Goal: Task Accomplishment & Management: Use online tool/utility

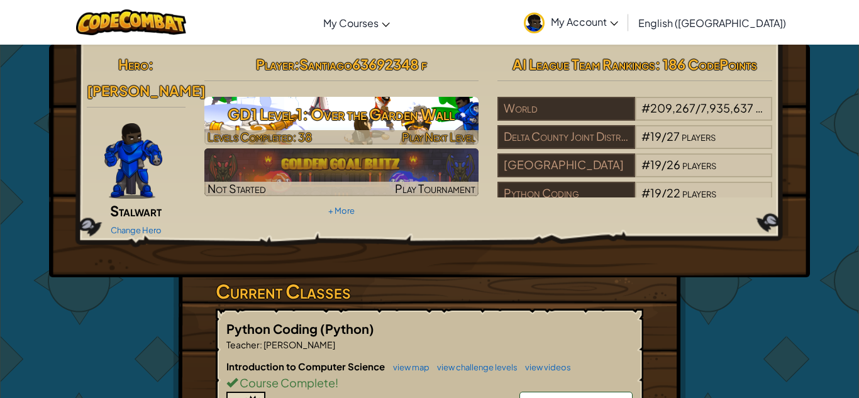
click at [417, 110] on h3 "GD1 Level 1: Over the Garden Wall" at bounding box center [341, 114] width 275 height 28
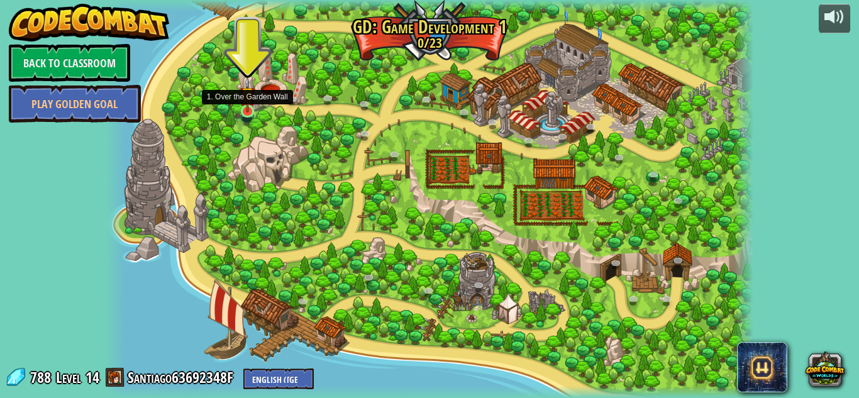
click at [246, 109] on img at bounding box center [247, 95] width 16 height 36
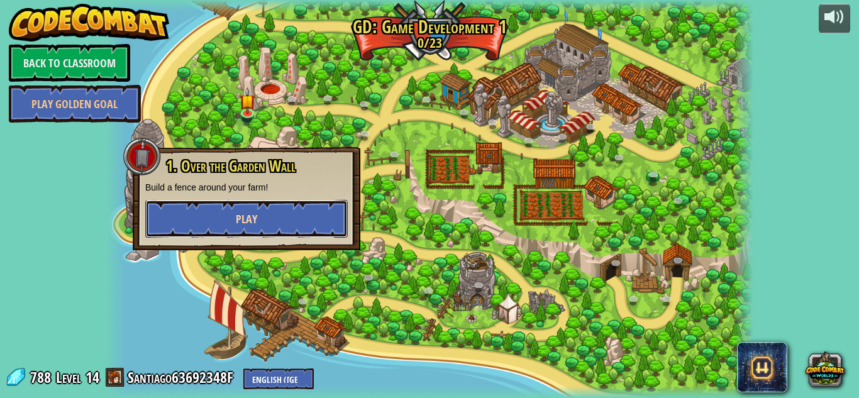
click at [269, 211] on button "Play" at bounding box center [246, 219] width 202 height 38
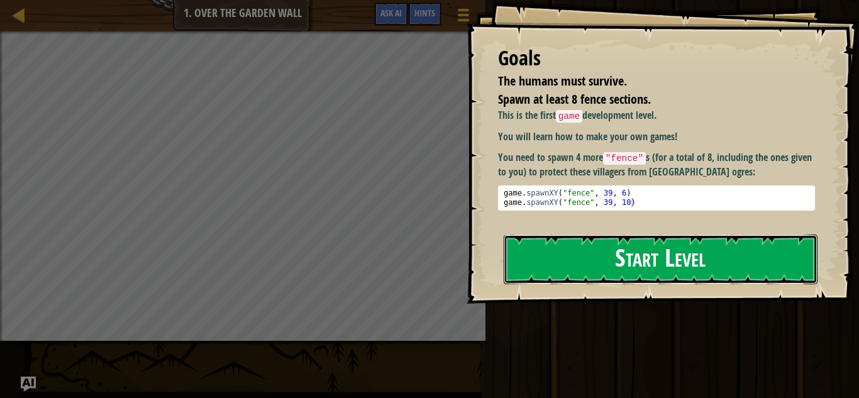
click at [576, 261] on button "Start Level" at bounding box center [660, 259] width 314 height 50
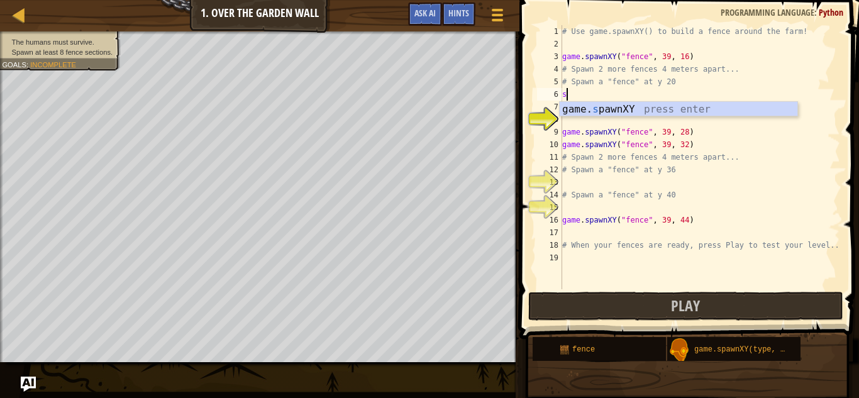
scroll to position [6, 1]
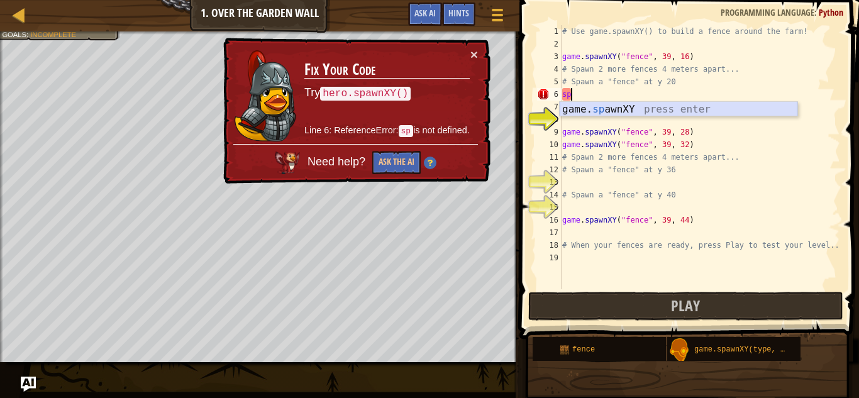
click at [576, 108] on div "game. sp awnXY press enter" at bounding box center [678, 124] width 238 height 45
type textarea "game.spawnXY("fence", 36, 30)"
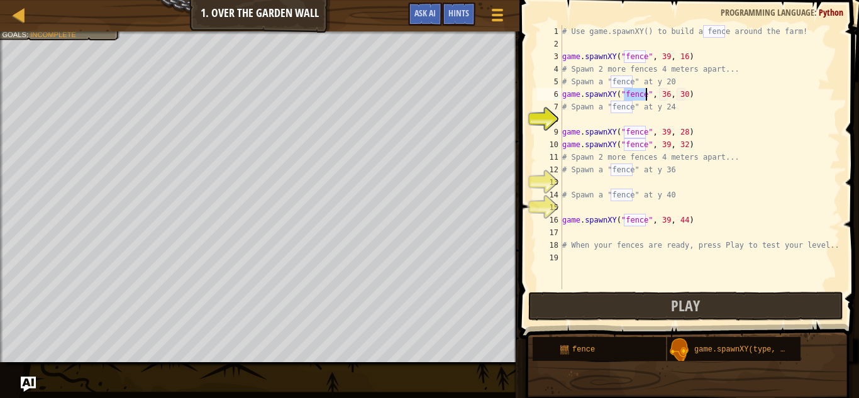
click at [573, 123] on div "# Use game.spawnXY() to build a fence around the farm! game . spawnXY ( "fence"…" at bounding box center [699, 169] width 280 height 289
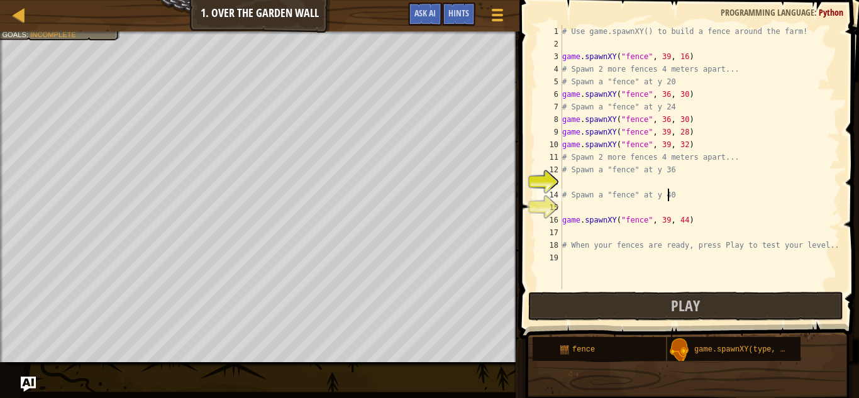
click at [666, 190] on div "# Use game.spawnXY() to build a fence around the farm! game . spawnXY ( "fence"…" at bounding box center [699, 169] width 280 height 289
click at [572, 189] on div "# Use game.spawnXY() to build a fence around the farm! game . spawnXY ( "fence"…" at bounding box center [699, 169] width 280 height 289
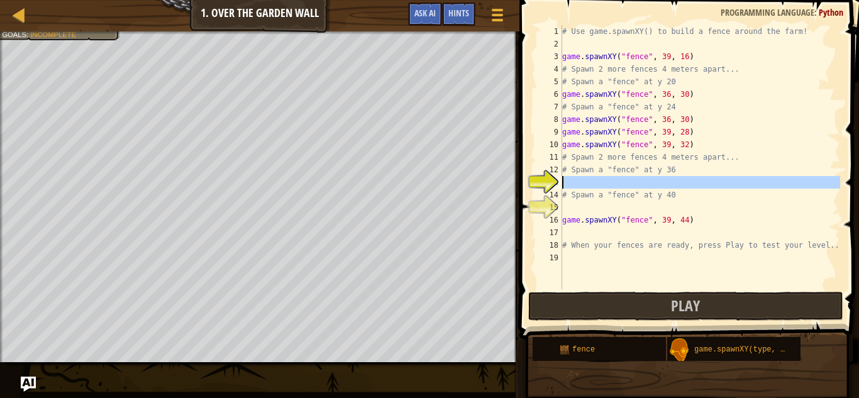
click at [561, 184] on div "13" at bounding box center [549, 182] width 25 height 13
type textarea "# Spawn a "fence" at y 40"
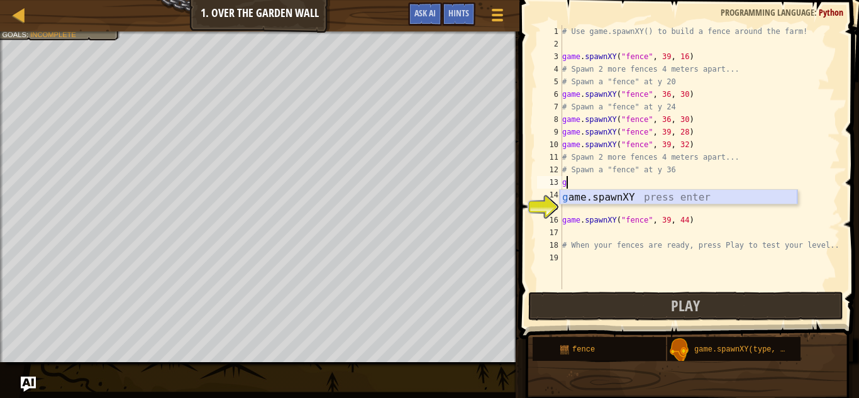
click at [610, 197] on div "g ame.spawnXY press enter" at bounding box center [678, 212] width 238 height 45
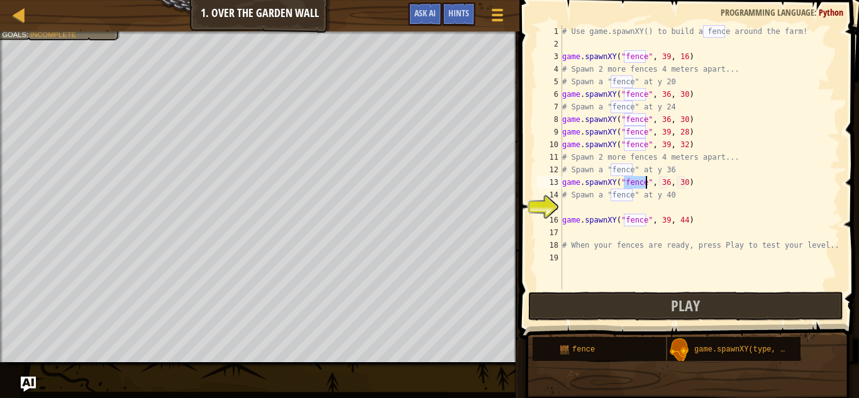
click at [567, 217] on div "# Use game.spawnXY() to build a fence around the farm! game . spawnXY ( "fence"…" at bounding box center [699, 169] width 280 height 289
type textarea "game.spawnXY("fence", 39, 44)"
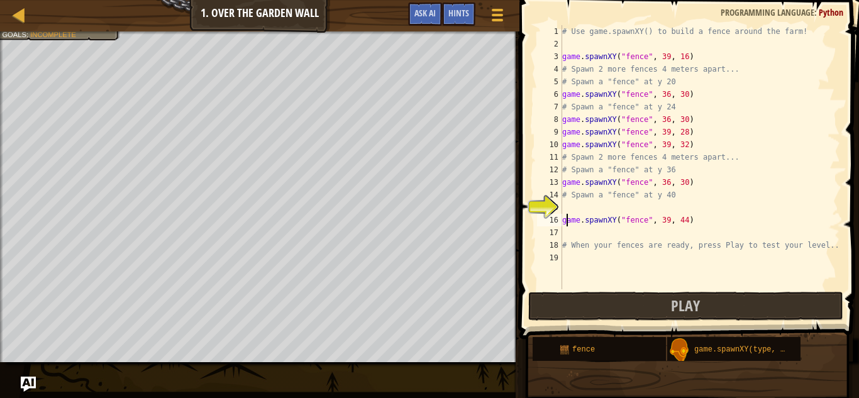
click at [566, 214] on div "# Use game.spawnXY() to build a fence around the farm! game . spawnXY ( "fence"…" at bounding box center [699, 169] width 280 height 289
click at [562, 204] on div "# Use game.spawnXY() to build a fence around the farm! game . spawnXY ( "fence"…" at bounding box center [699, 169] width 280 height 289
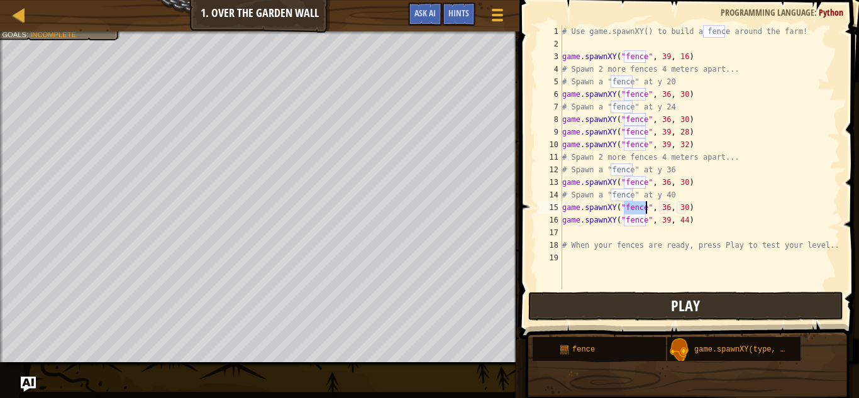
type textarea "game.spawnXY("fence", 36, 30)"
click at [572, 298] on button "Play" at bounding box center [685, 306] width 315 height 29
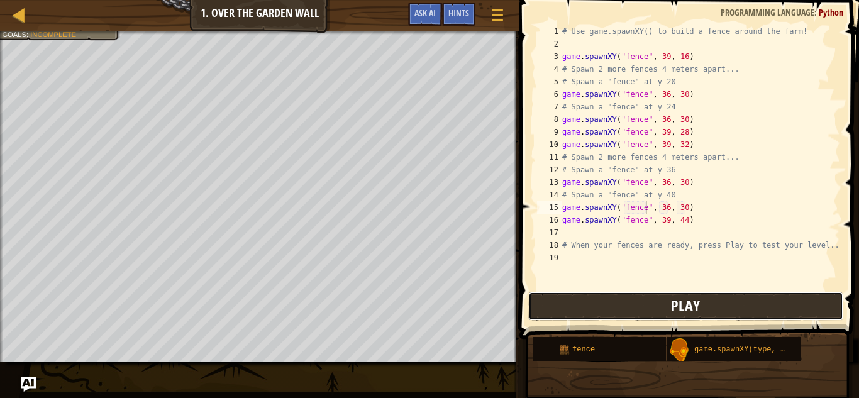
click at [578, 309] on button "Play" at bounding box center [685, 306] width 315 height 29
click at [578, 322] on span at bounding box center [689, 152] width 349 height 376
click at [577, 317] on button "Play" at bounding box center [685, 306] width 315 height 29
click at [589, 317] on button "Play" at bounding box center [685, 306] width 315 height 29
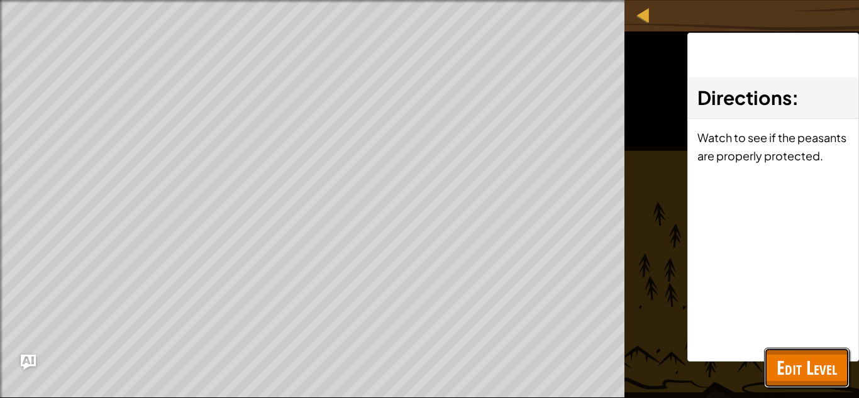
click at [845, 381] on button "Edit Level" at bounding box center [806, 368] width 85 height 40
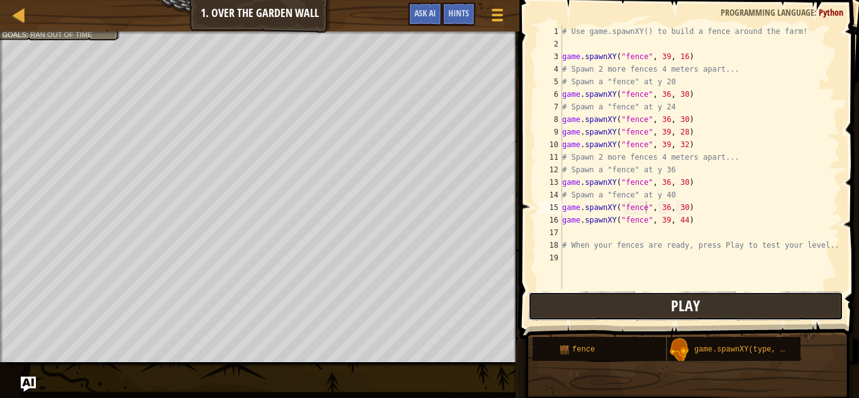
click at [647, 300] on button "Play" at bounding box center [685, 306] width 315 height 29
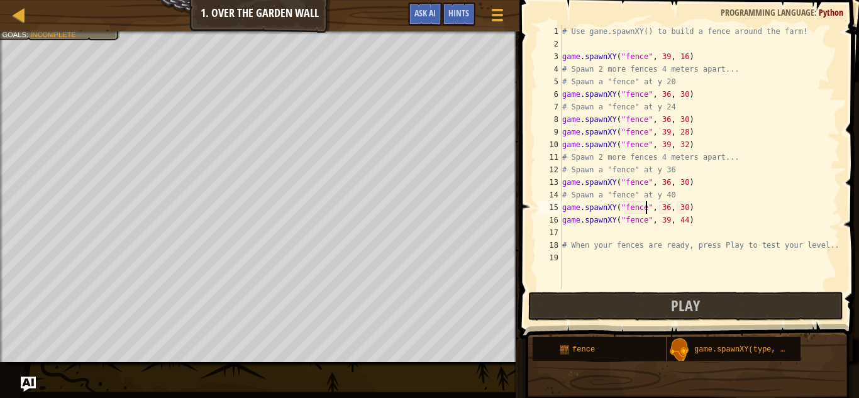
click at [564, 42] on div "# Use game.spawnXY() to build a fence around the farm! game . spawnXY ( "fence"…" at bounding box center [699, 169] width 280 height 289
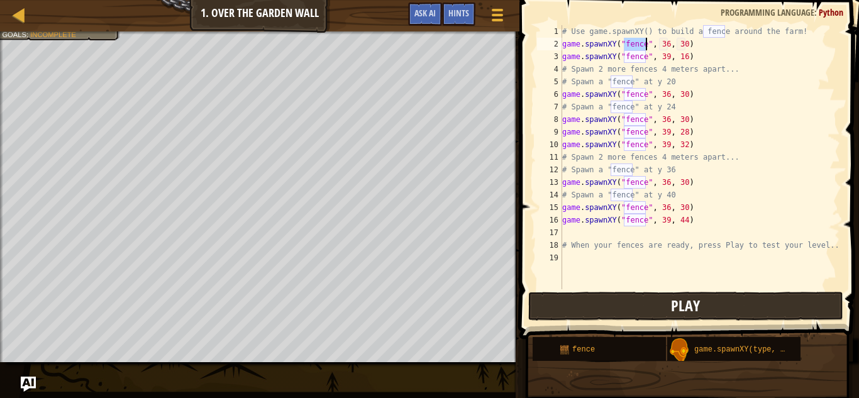
type textarea "game.spawnXY("fence", 36, 30)"
click at [598, 294] on button "Play" at bounding box center [685, 306] width 315 height 29
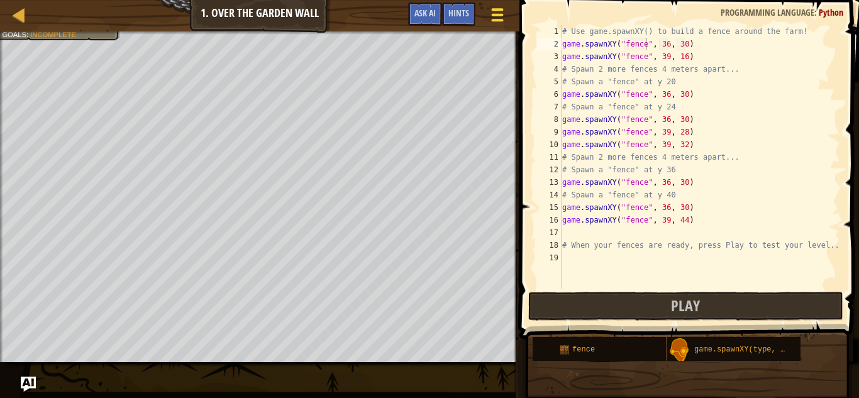
click at [502, 11] on div at bounding box center [496, 15] width 17 height 18
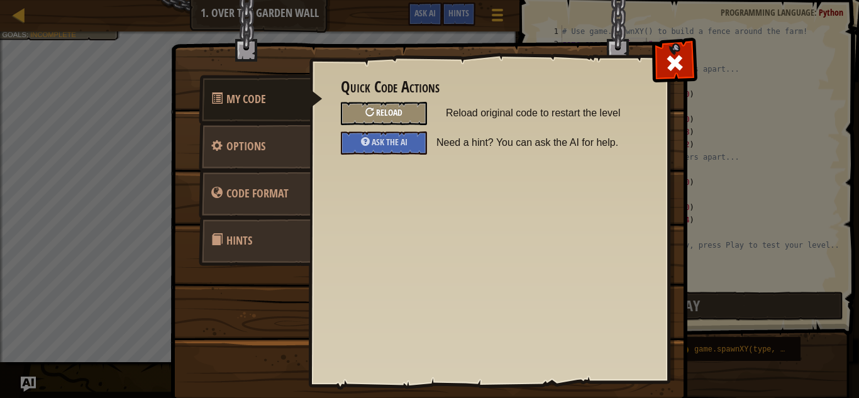
click at [412, 106] on div "Reload" at bounding box center [384, 113] width 86 height 23
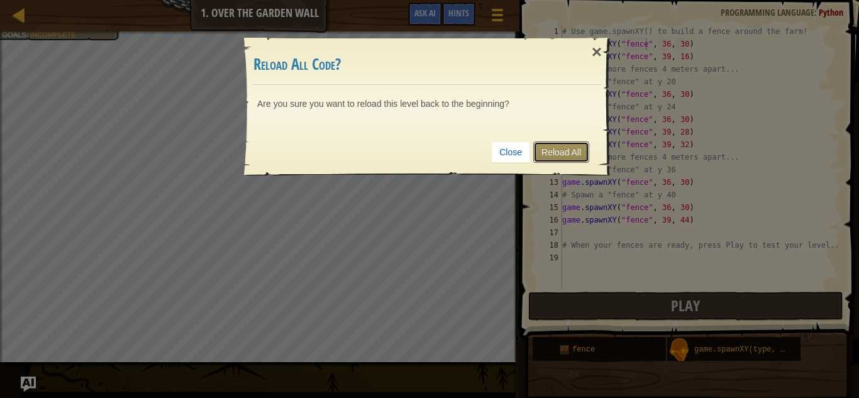
click at [551, 149] on link "Reload All" at bounding box center [561, 151] width 56 height 21
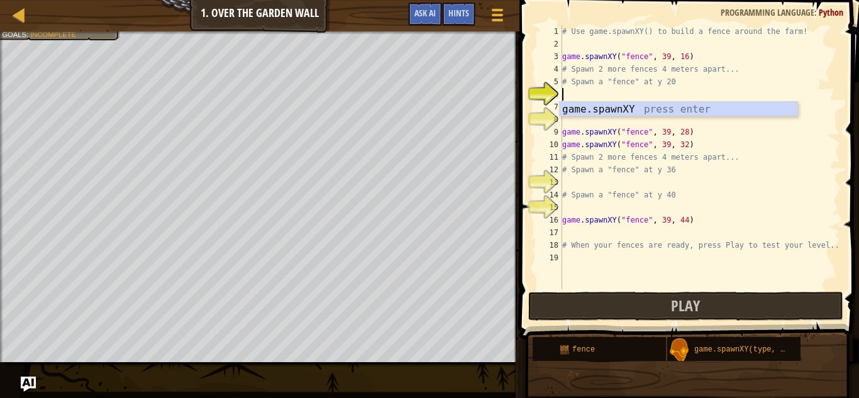
type textarea "game.spawnXY("fence", 36, 30)"
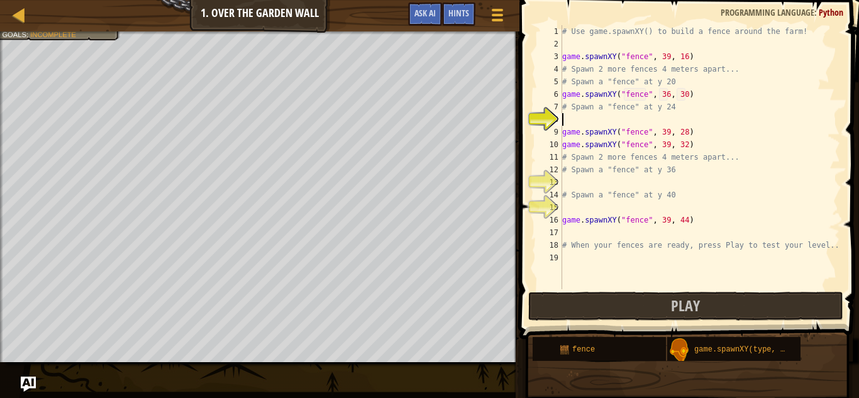
click at [594, 117] on div "# Use game.spawnXY() to build a fence around the farm! game . spawnXY ( "fence"…" at bounding box center [699, 169] width 280 height 289
click at [567, 189] on div "# Use game.spawnXY() to build a fence around the farm! game . spawnXY ( "fence"…" at bounding box center [699, 169] width 280 height 289
type textarea "# Spawn a "fence" at y 40"
click at [568, 184] on div "# Use game.spawnXY() to build a fence around the farm! game . spawnXY ( "fence"…" at bounding box center [699, 169] width 280 height 289
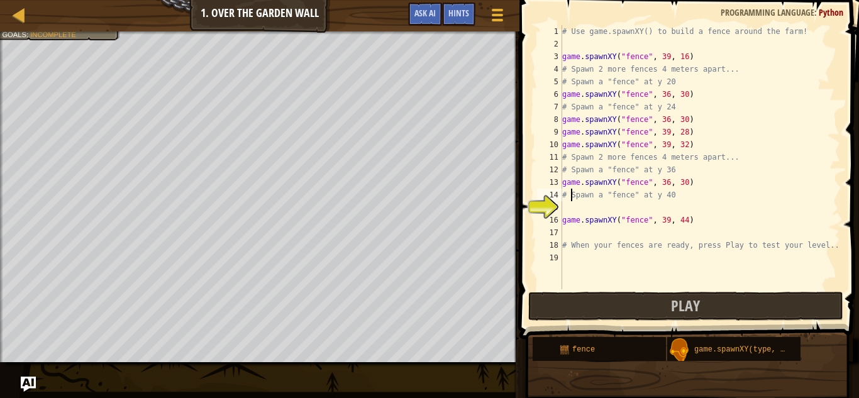
click at [569, 200] on div "# Use game.spawnXY() to build a fence around the farm! game . spawnXY ( "fence"…" at bounding box center [699, 169] width 280 height 289
type textarea "# Spawn a "fence" at y 40"
click at [571, 211] on div "# Use game.spawnXY() to build a fence around the farm! game . spawnXY ( "fence"…" at bounding box center [699, 169] width 280 height 289
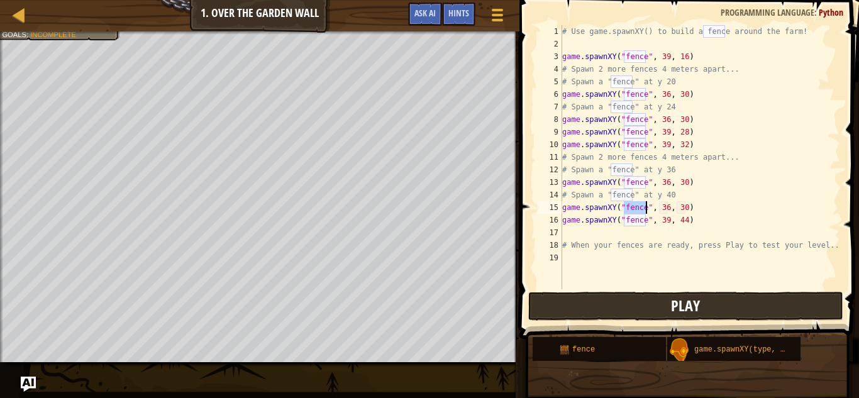
type textarea "game.spawnXY("fence", 36, 30)"
click at [578, 307] on button "Play" at bounding box center [685, 306] width 315 height 29
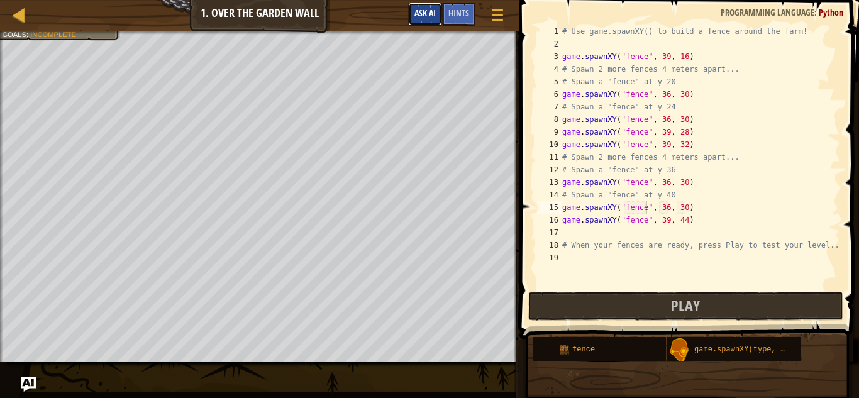
click at [432, 6] on button "Ask AI" at bounding box center [425, 14] width 34 height 23
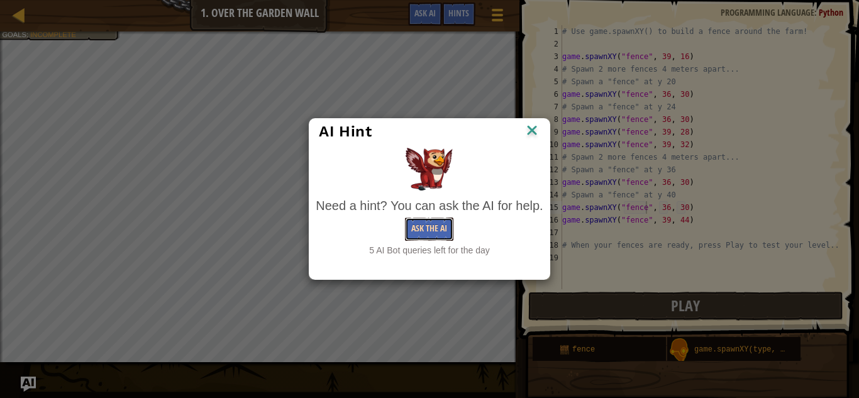
click at [437, 234] on button "Ask the AI" at bounding box center [429, 228] width 48 height 23
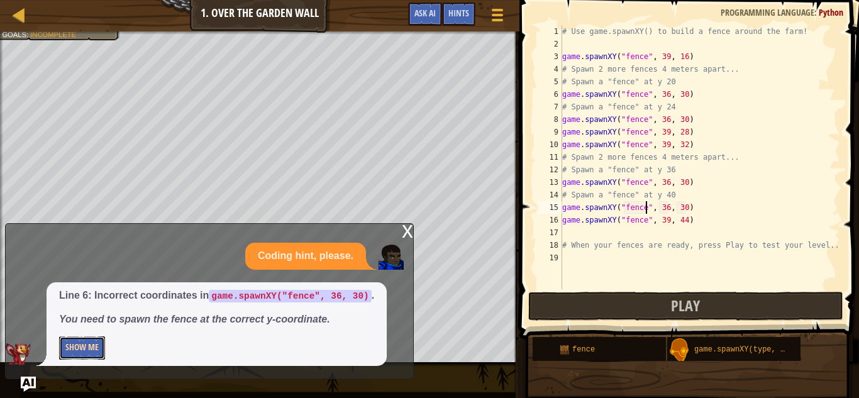
click at [101, 349] on button "Show Me" at bounding box center [82, 347] width 46 height 23
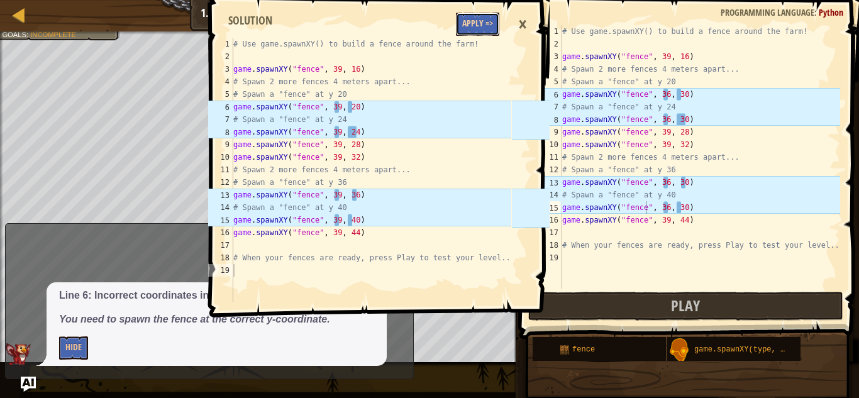
click at [482, 20] on button "Apply =>" at bounding box center [477, 24] width 43 height 23
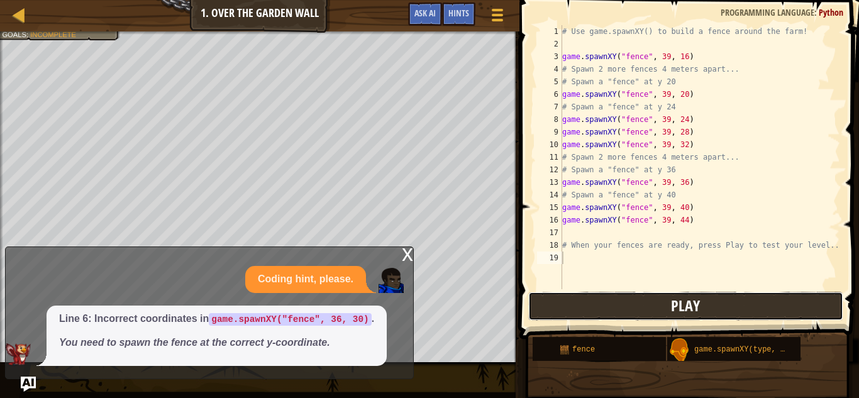
click at [640, 306] on button "Play" at bounding box center [685, 306] width 315 height 29
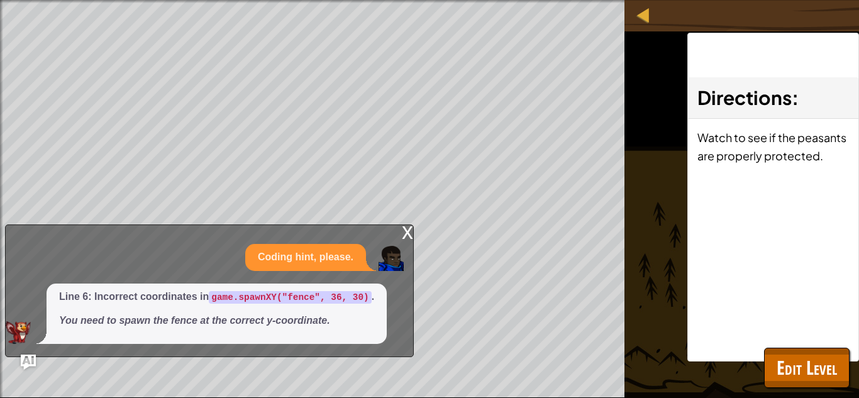
click at [412, 233] on div "x" at bounding box center [407, 231] width 11 height 13
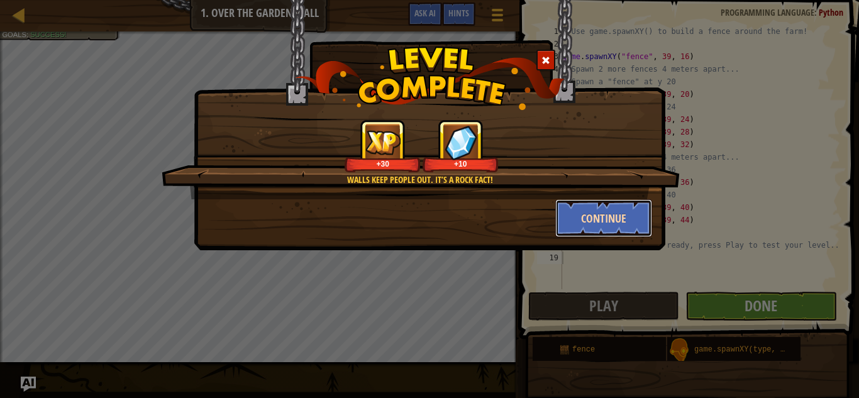
click at [620, 229] on button "Continue" at bounding box center [603, 218] width 97 height 38
click at [707, 298] on div "Walls keep people out. It’s a Rock Fact! +30 +10 Continue" at bounding box center [429, 199] width 859 height 398
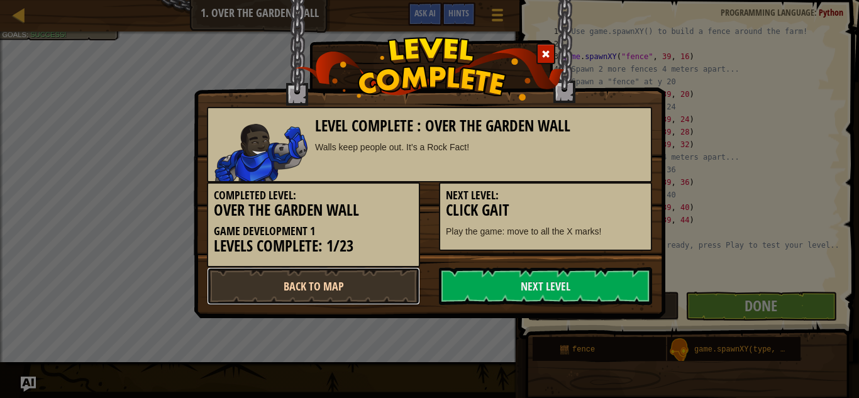
click at [347, 282] on link "Back to Map" at bounding box center [313, 286] width 213 height 38
